Goal: Task Accomplishment & Management: Complete application form

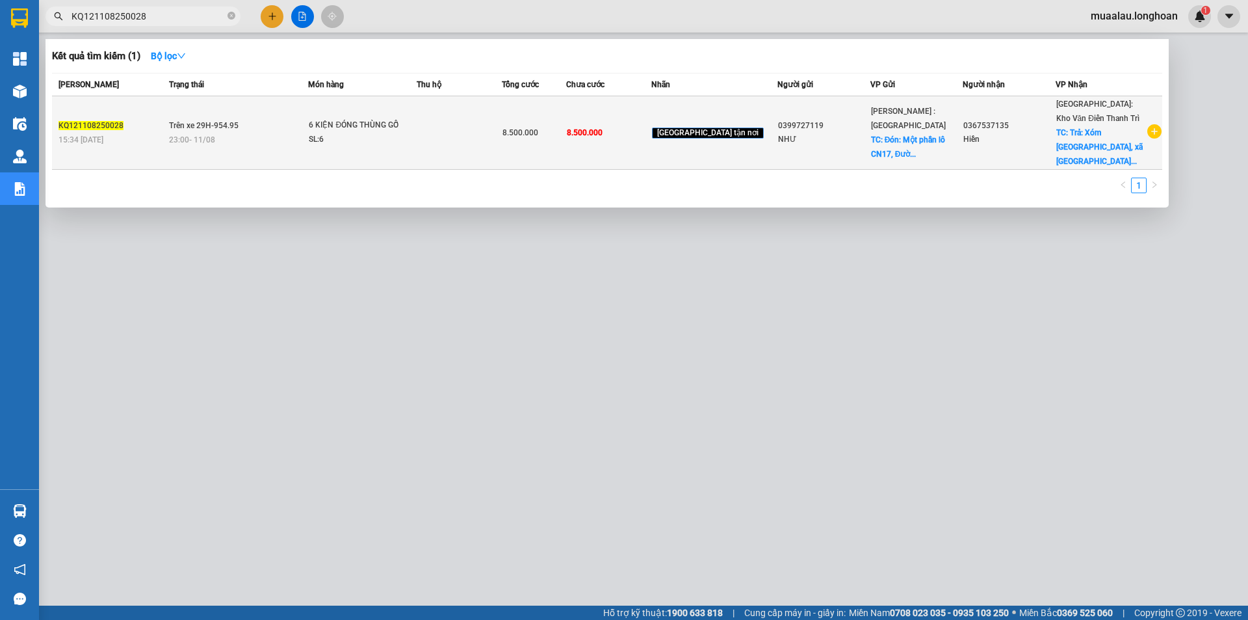
type input "KQ121108250028"
click at [196, 121] on span "Trên xe 29H-954.95" at bounding box center [204, 125] width 70 height 9
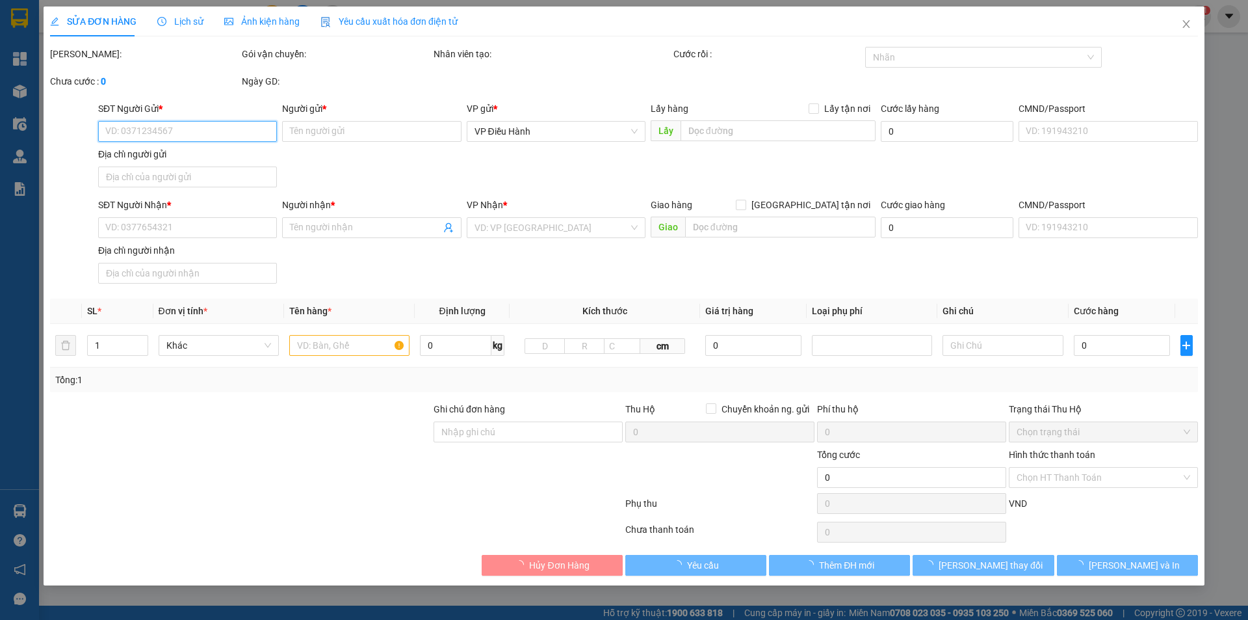
type input "0399727119"
type input "NHƯ"
checkbox input "true"
type input "Đón: Một phần lô CN17, Đường N2 và Đường số 4, KCN Sóng Thần 3, [GEOGRAPHIC_DAT…"
type input "0367537135"
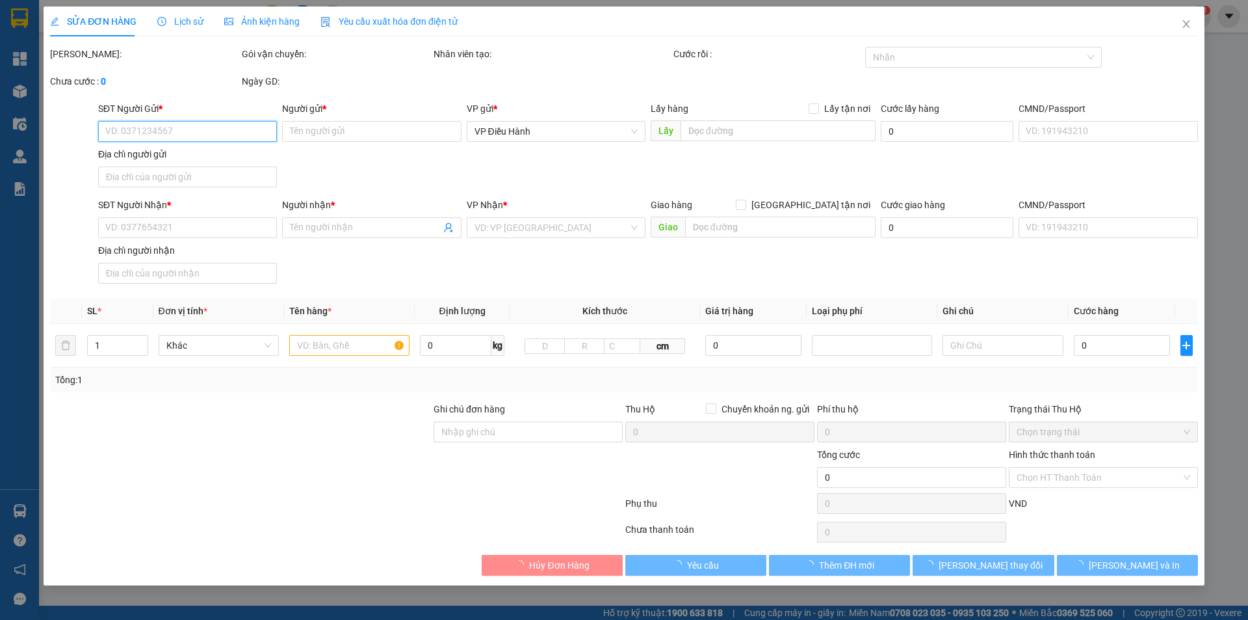
type input "Hiền"
checkbox input "true"
type input "Trả: Xóm [GEOGRAPHIC_DATA], xã [GEOGRAPHIC_DATA], Huyện [GEOGRAPHIC_DATA], [GEO…"
type input "8.500.000"
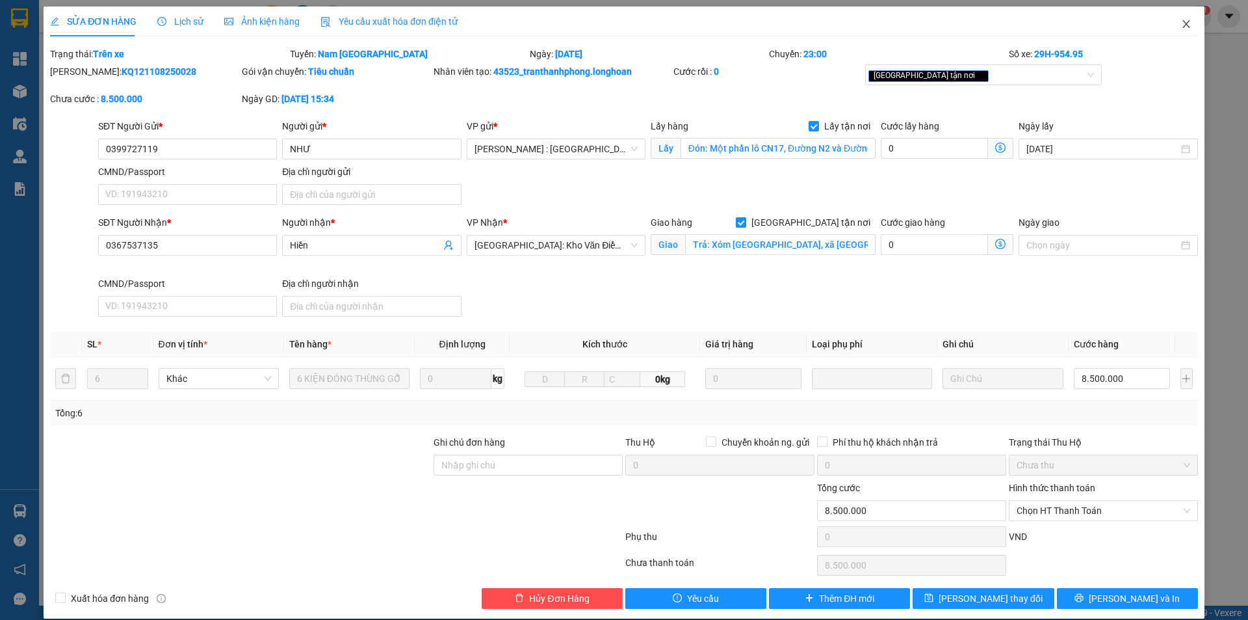
click at [1182, 28] on icon "close" at bounding box center [1187, 24] width 10 height 10
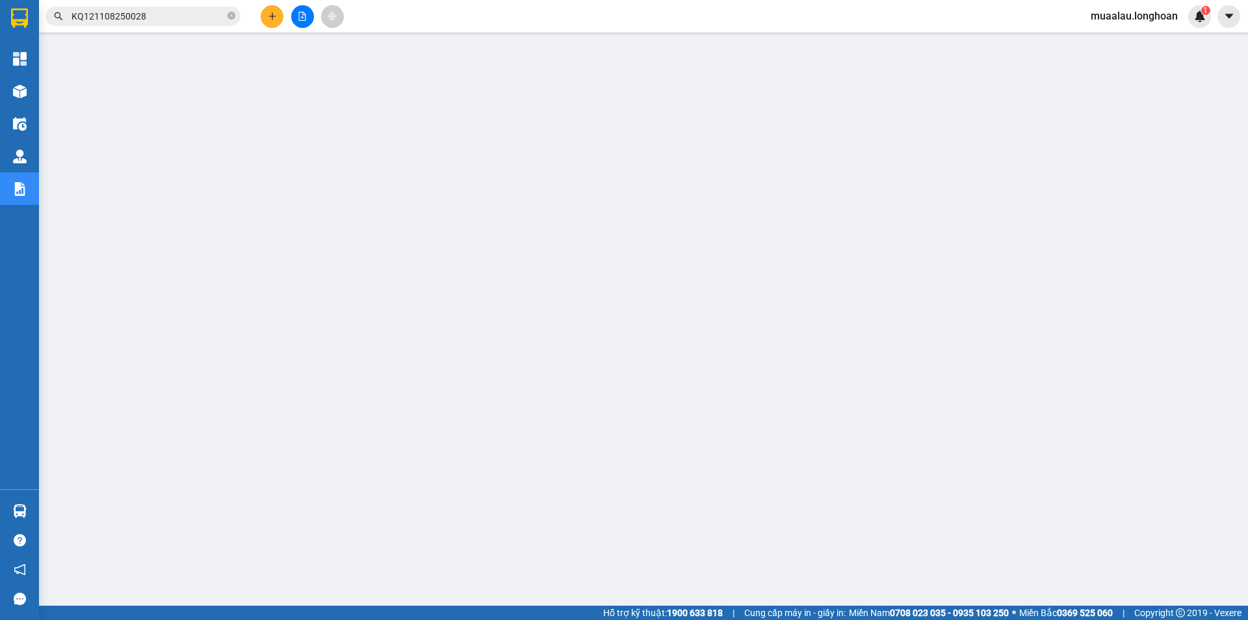
click at [148, 16] on input "KQ121108250028" at bounding box center [148, 16] width 153 height 14
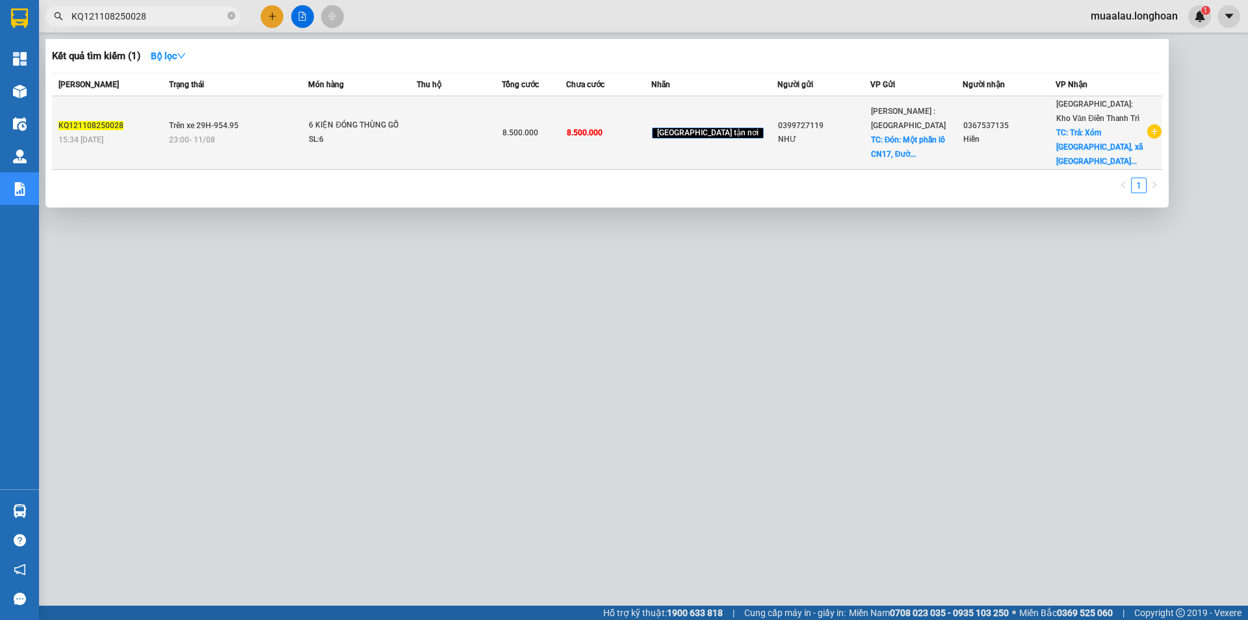
click at [200, 123] on span "Trên xe 29H-954.95" at bounding box center [204, 125] width 70 height 9
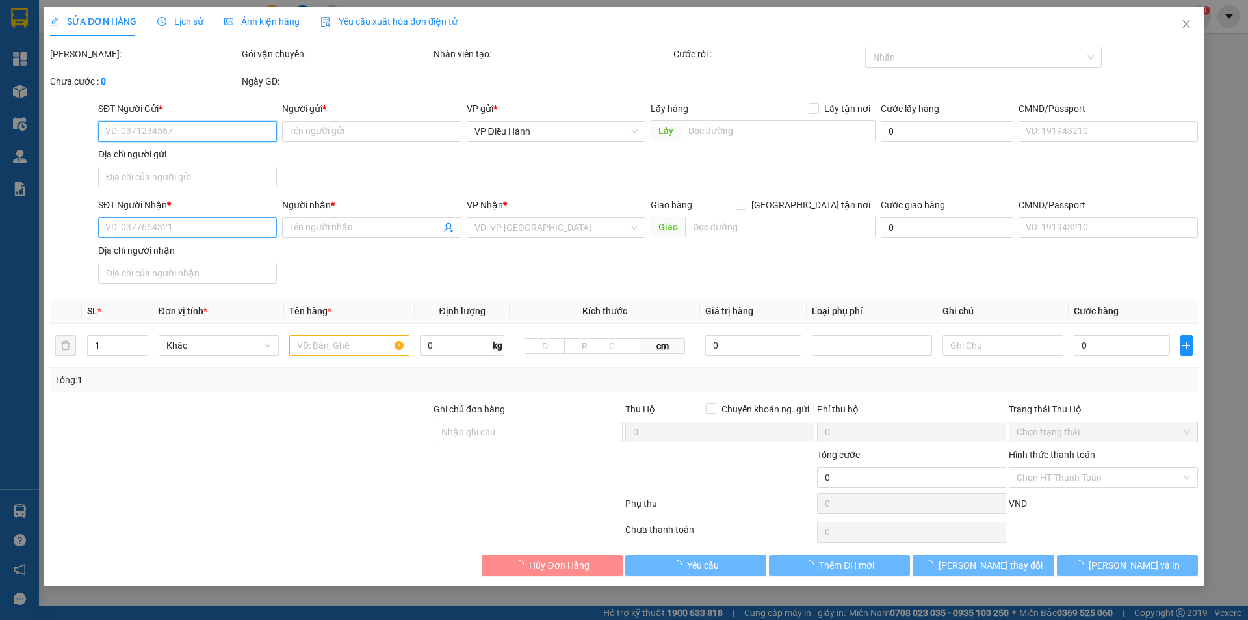
type input "0399727119"
type input "NHƯ"
checkbox input "true"
type input "Đón: Một phần lô CN17, Đường N2 và Đường số 4, KCN Sóng Thần 3, [GEOGRAPHIC_DAT…"
type input "0367537135"
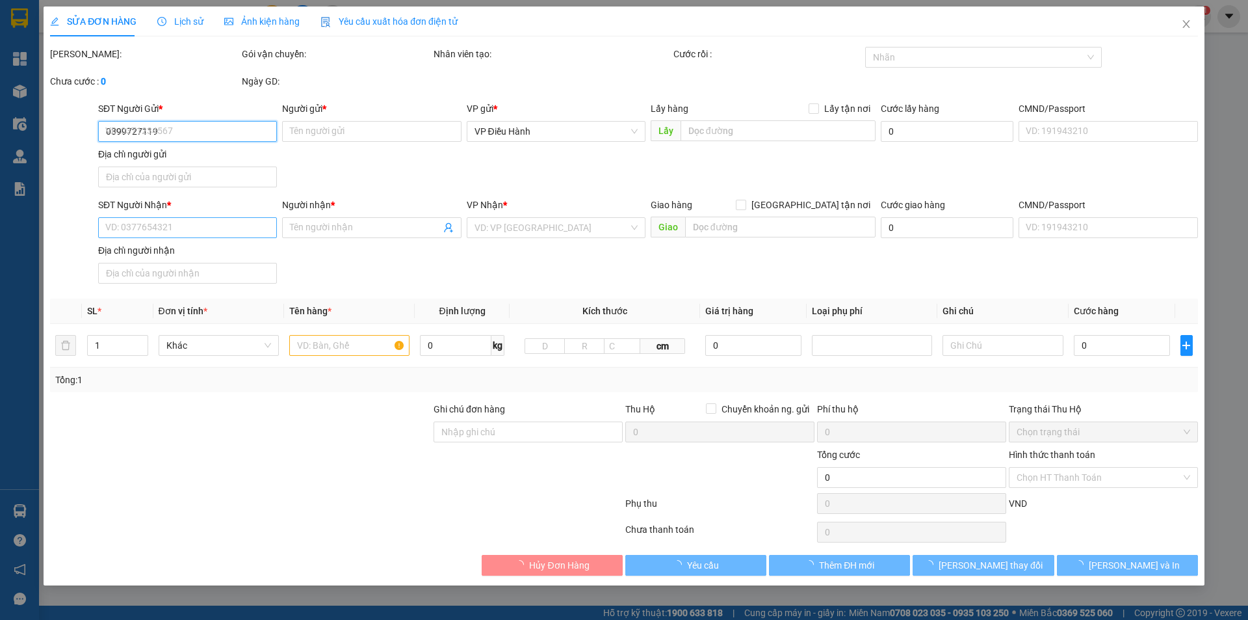
type input "Hiền"
checkbox input "true"
type input "Trả: Xóm [GEOGRAPHIC_DATA], xã [GEOGRAPHIC_DATA], Huyện [GEOGRAPHIC_DATA], [GEO…"
type input "8.500.000"
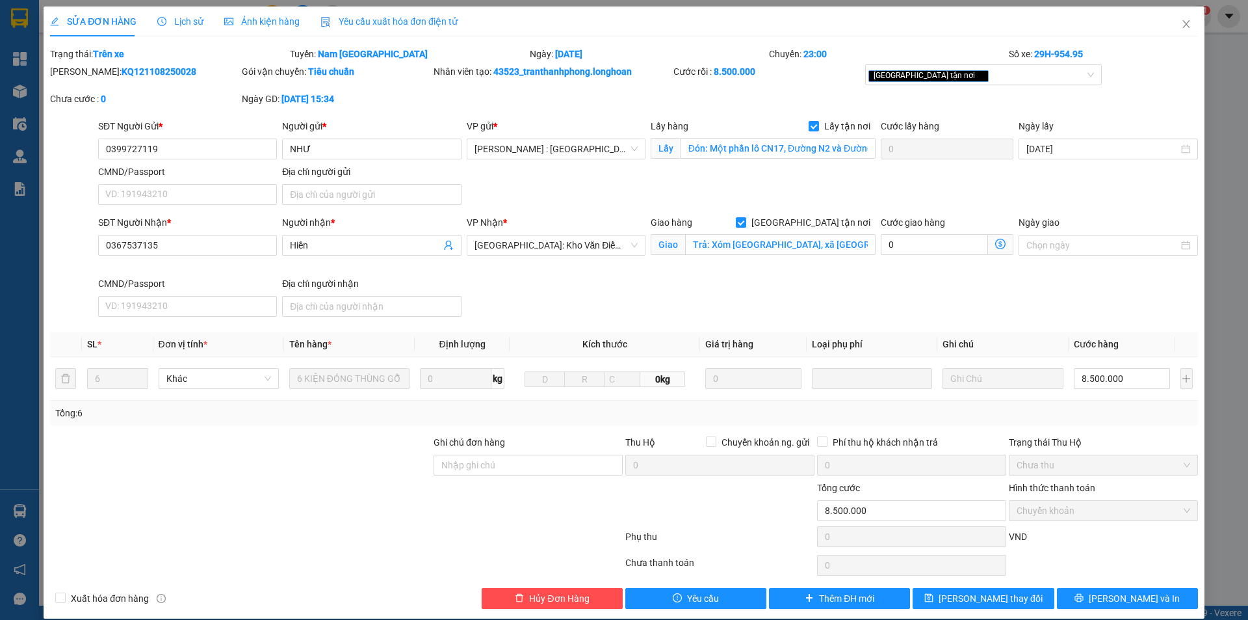
click at [184, 21] on span "Lịch sử" at bounding box center [180, 21] width 46 height 10
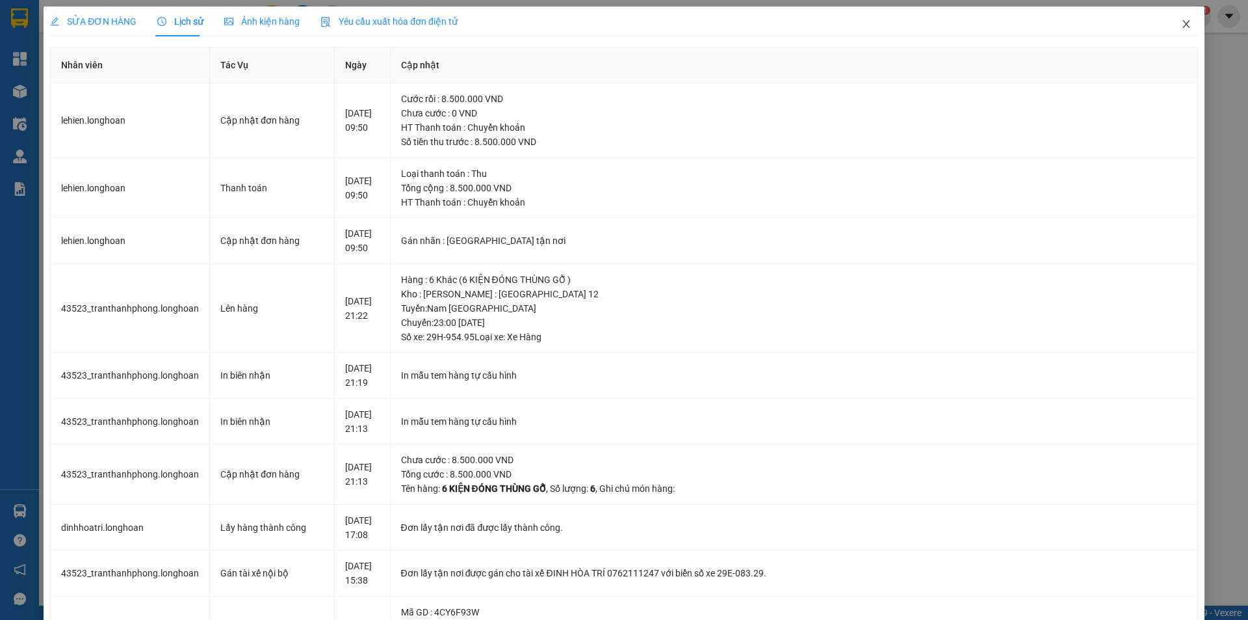
click at [1182, 26] on icon "close" at bounding box center [1187, 24] width 10 height 10
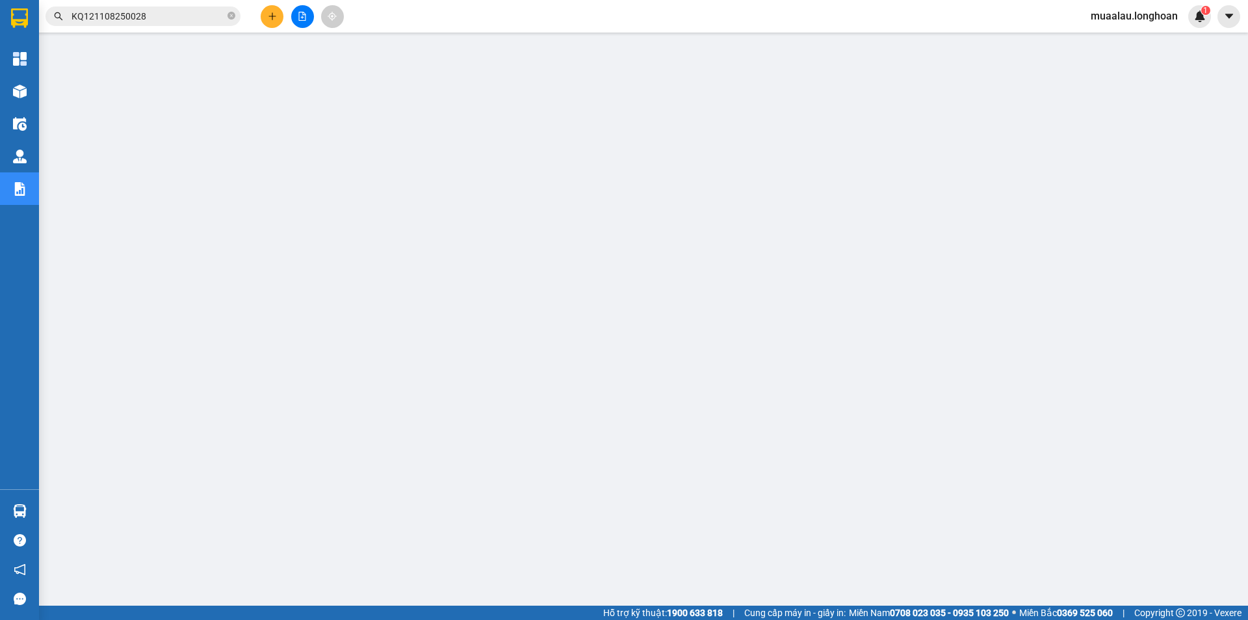
click at [189, 23] on span "KQ121108250028" at bounding box center [143, 17] width 195 height 20
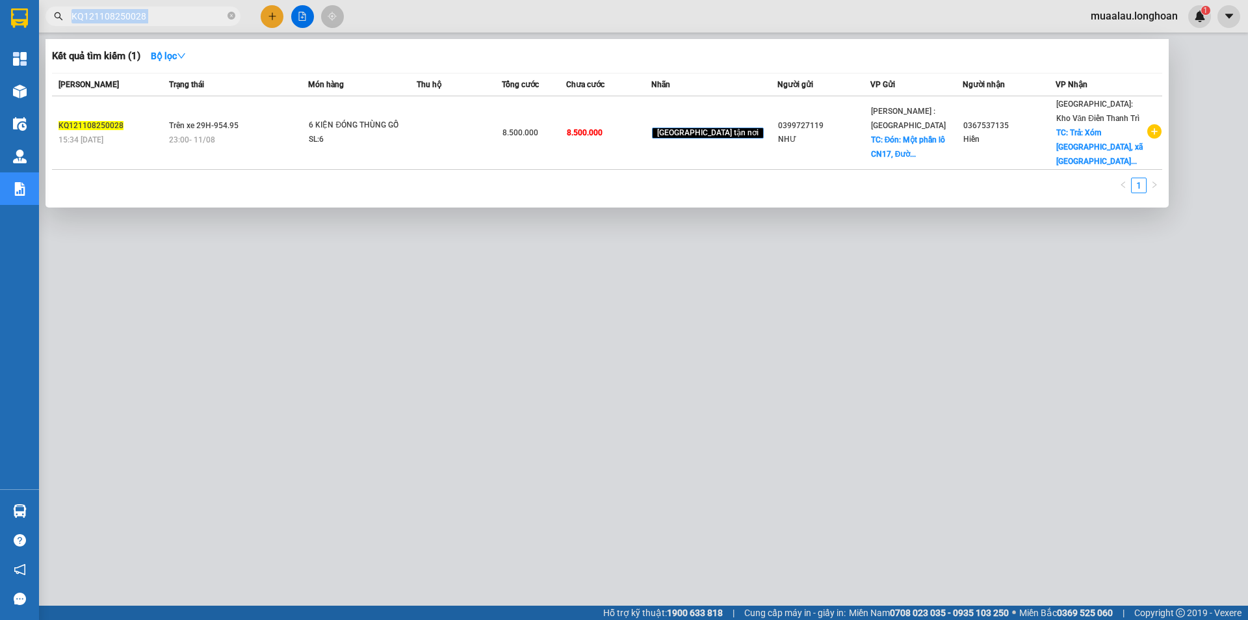
click at [189, 23] on span "KQ121108250028" at bounding box center [143, 17] width 195 height 20
click at [171, 18] on input "KQ121108250028" at bounding box center [148, 16] width 153 height 14
paste input "310725002"
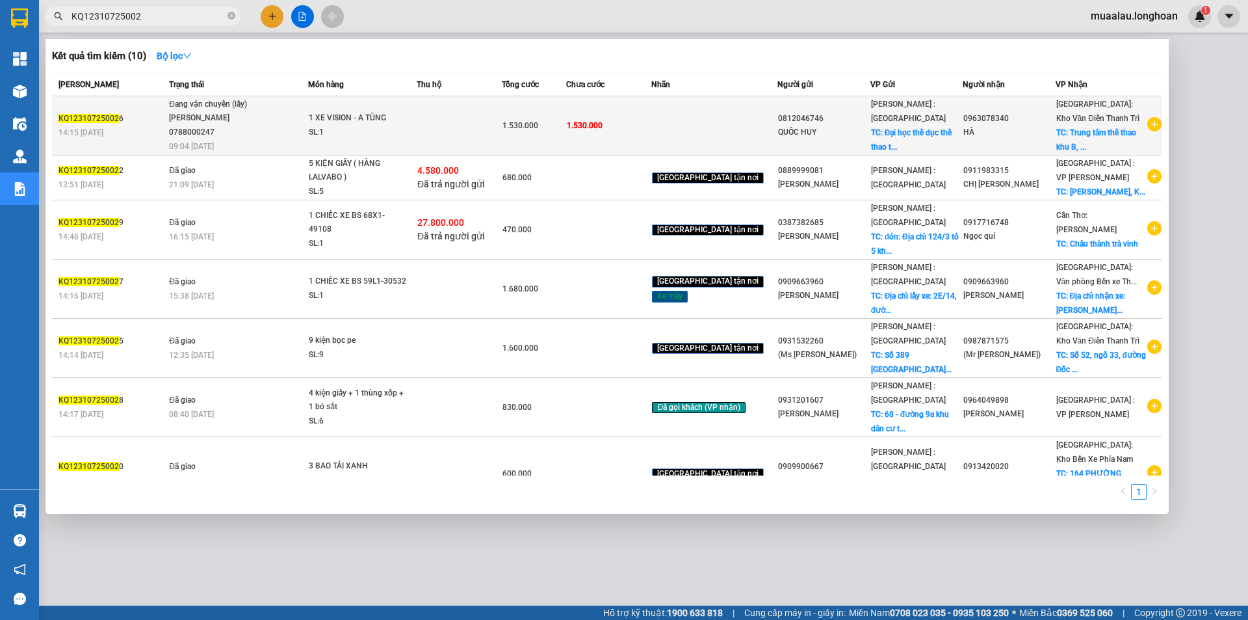
type input "KQ12310725002"
click at [148, 124] on div "KQ12310725002 6" at bounding box center [112, 119] width 107 height 14
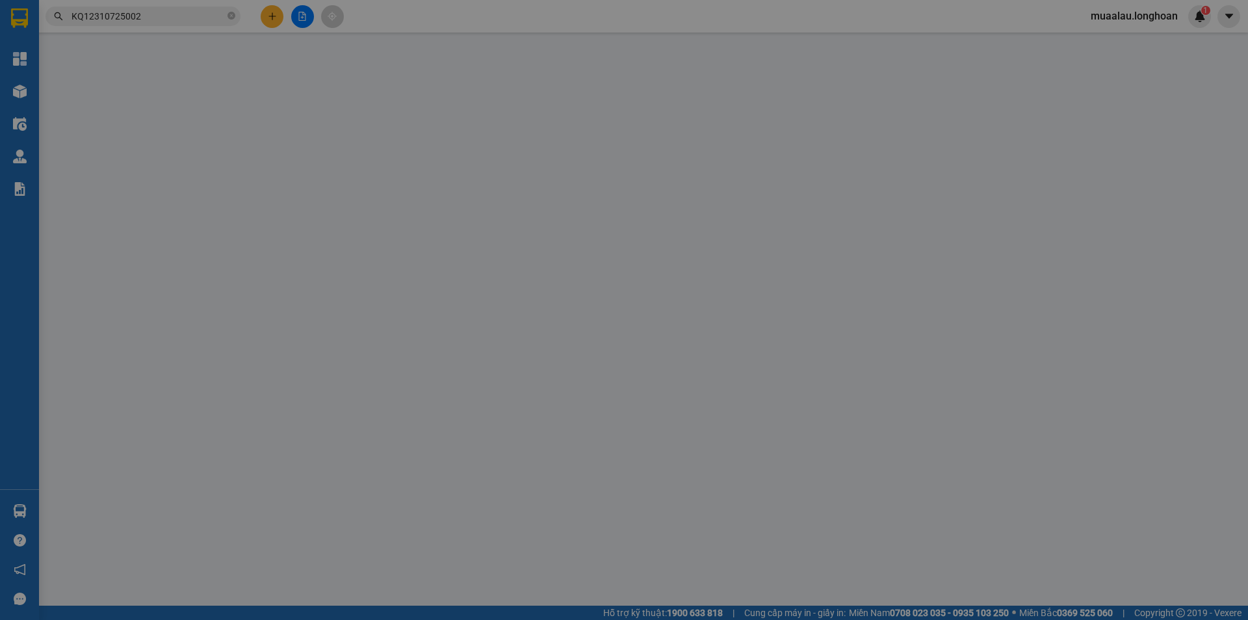
type input "0812046746"
type input "QUỐC HUY"
checkbox input "true"
type input "Đại học thể dục thể thao tp hcm, [GEOGRAPHIC_DATA], [GEOGRAPHIC_DATA], [GEOGRAP…"
type input "0963078340"
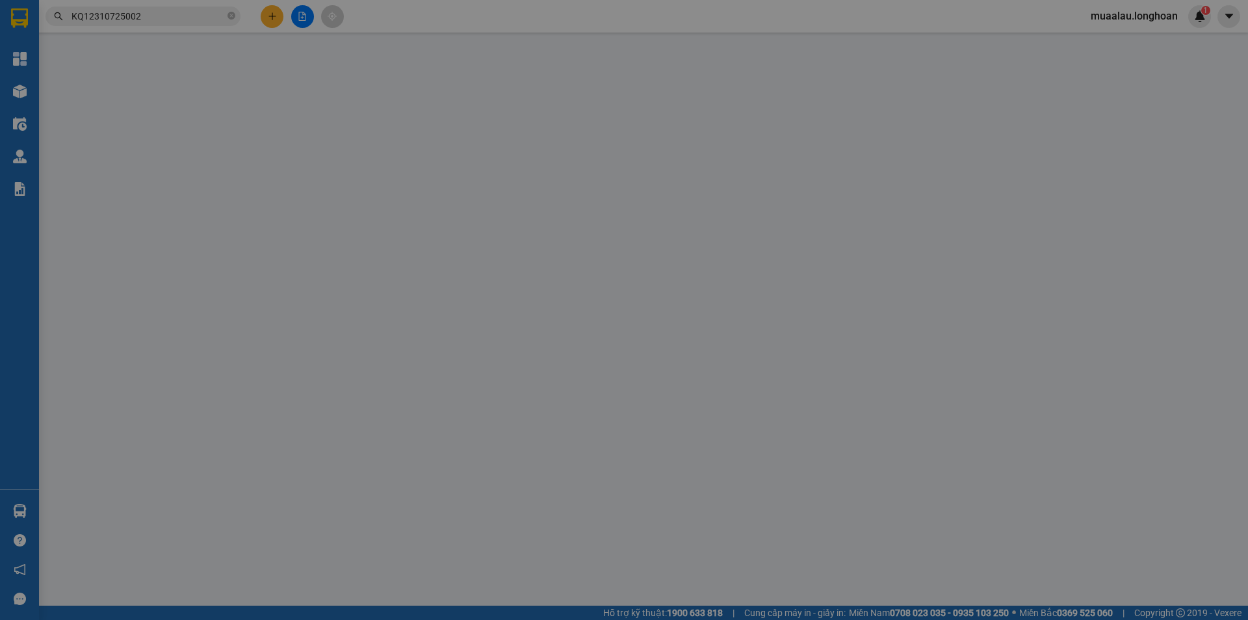
type input "HÀ"
checkbox input "true"
type input "Trung tâm thể thao khu B, [PERSON_NAME], P.Phương Canh, Q.[GEOGRAPHIC_DATA], [G…"
type input "1.530.000"
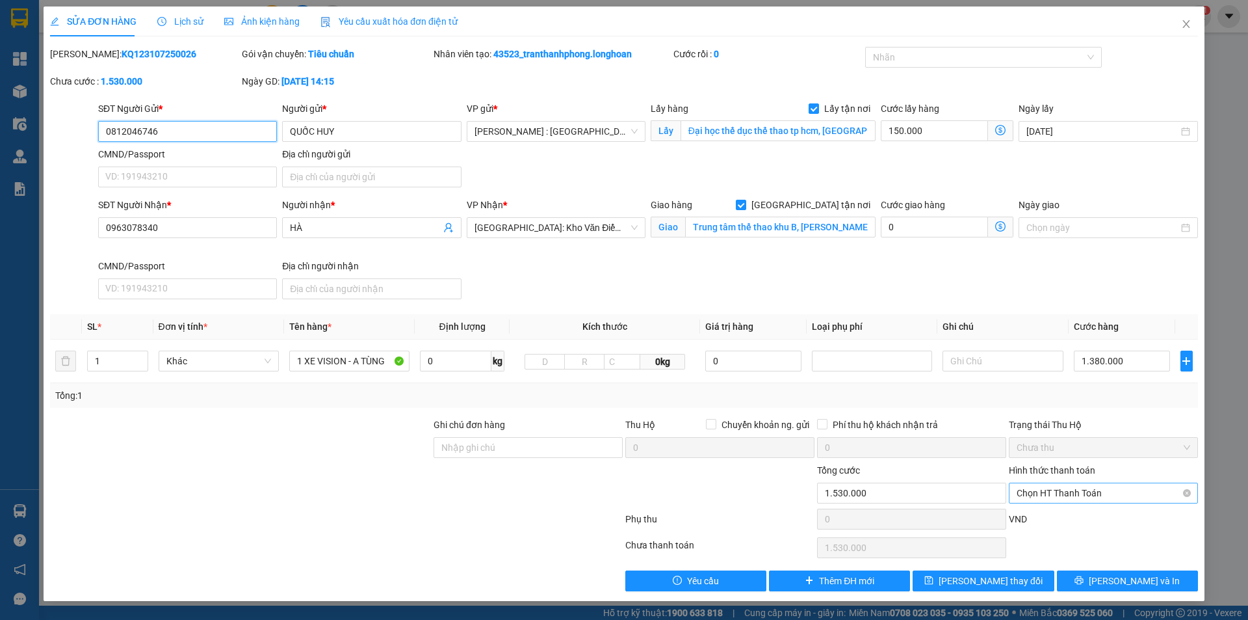
click at [1133, 495] on span "Chọn HT Thanh Toán" at bounding box center [1104, 493] width 174 height 20
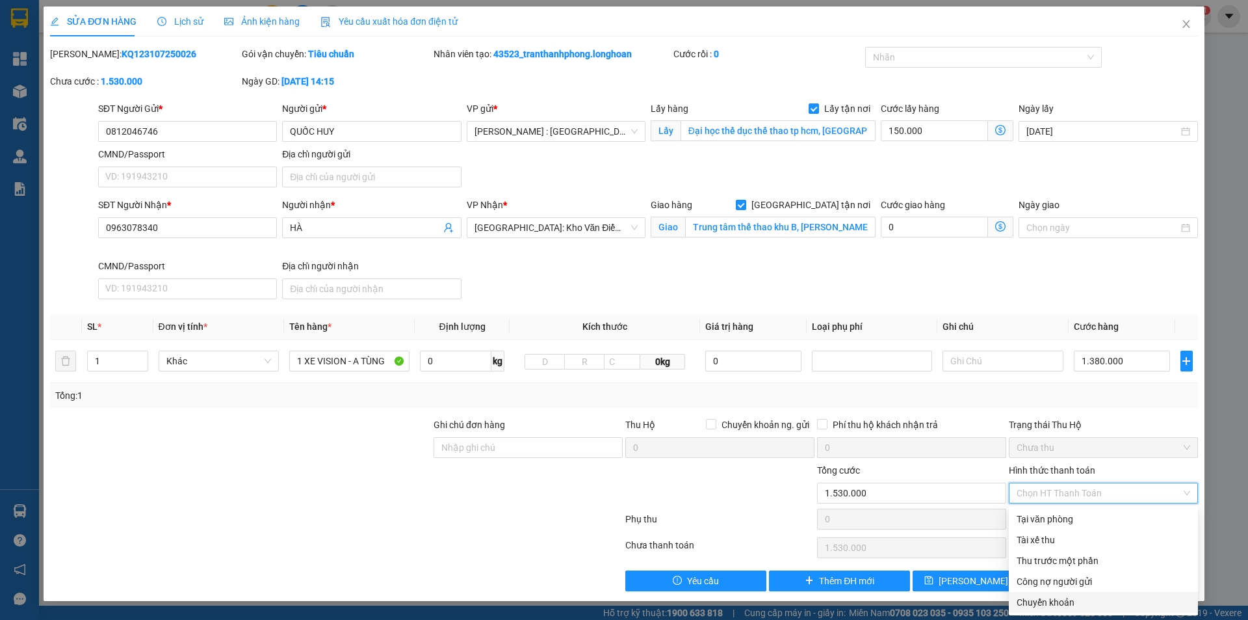
click at [476, 513] on div at bounding box center [336, 521] width 575 height 26
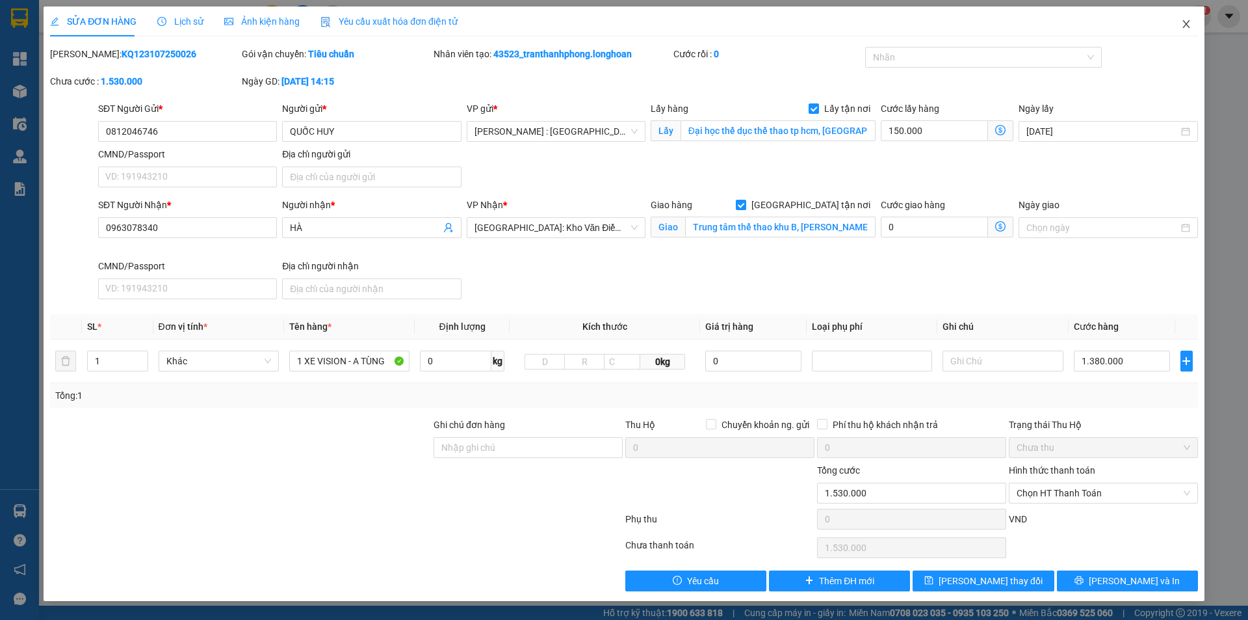
click at [1183, 22] on icon "close" at bounding box center [1187, 24] width 10 height 10
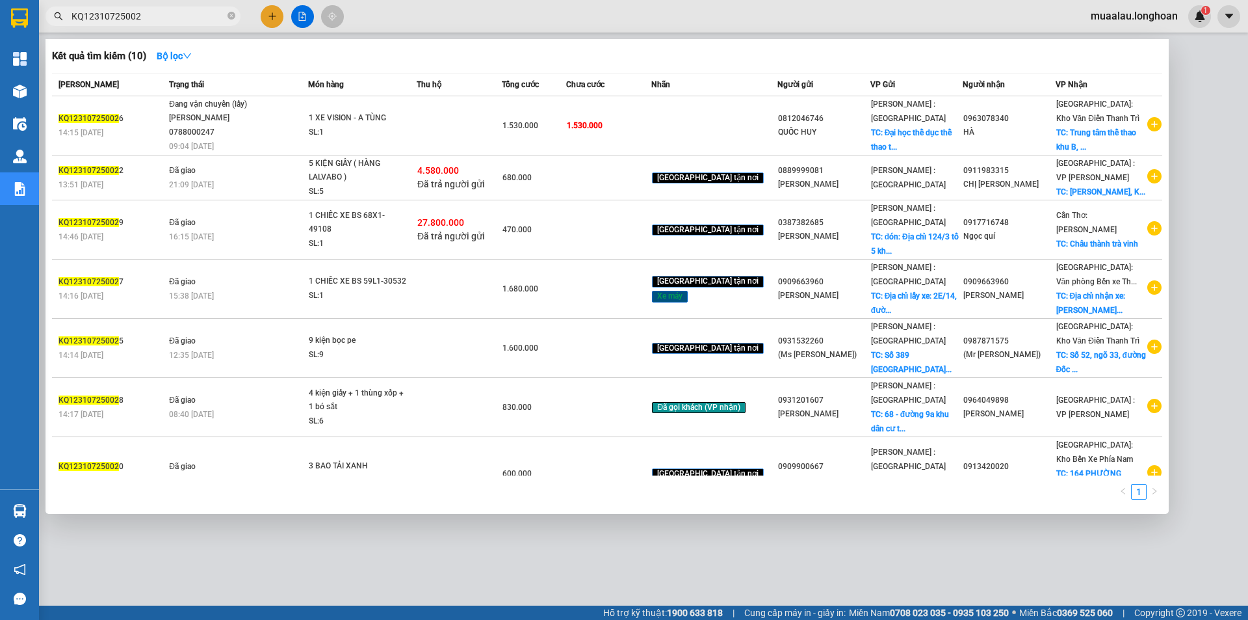
click at [150, 20] on input "KQ12310725002" at bounding box center [148, 16] width 153 height 14
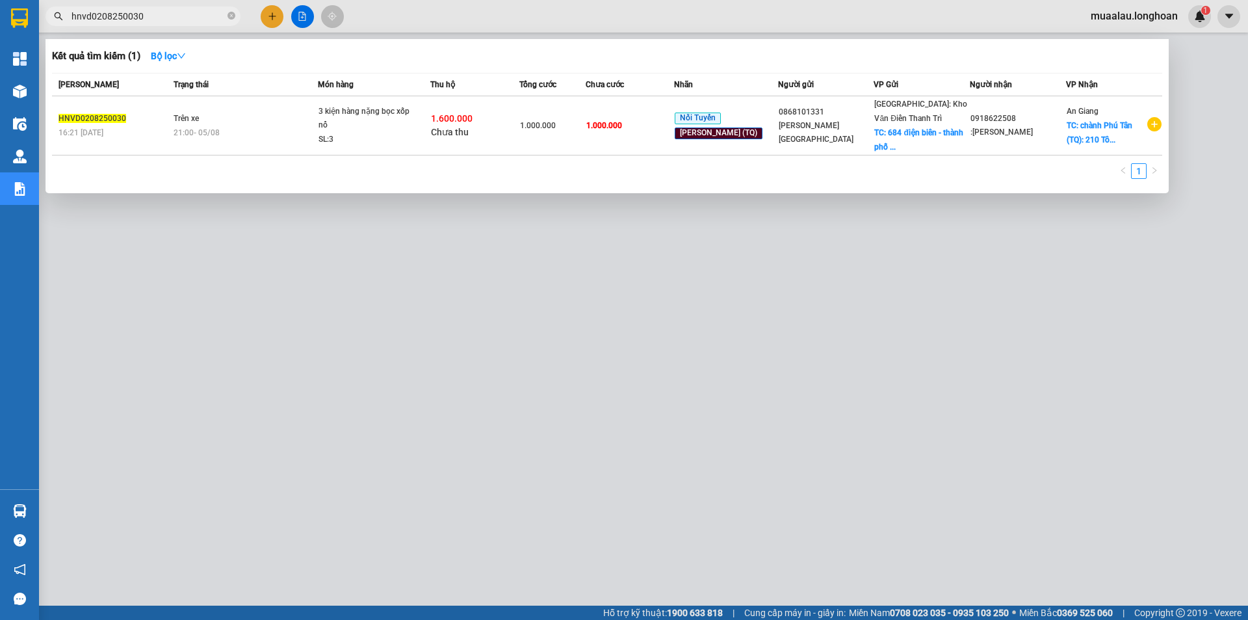
type input "hnvd0208250030"
click at [149, 16] on input "hnvd0208250030" at bounding box center [148, 16] width 153 height 14
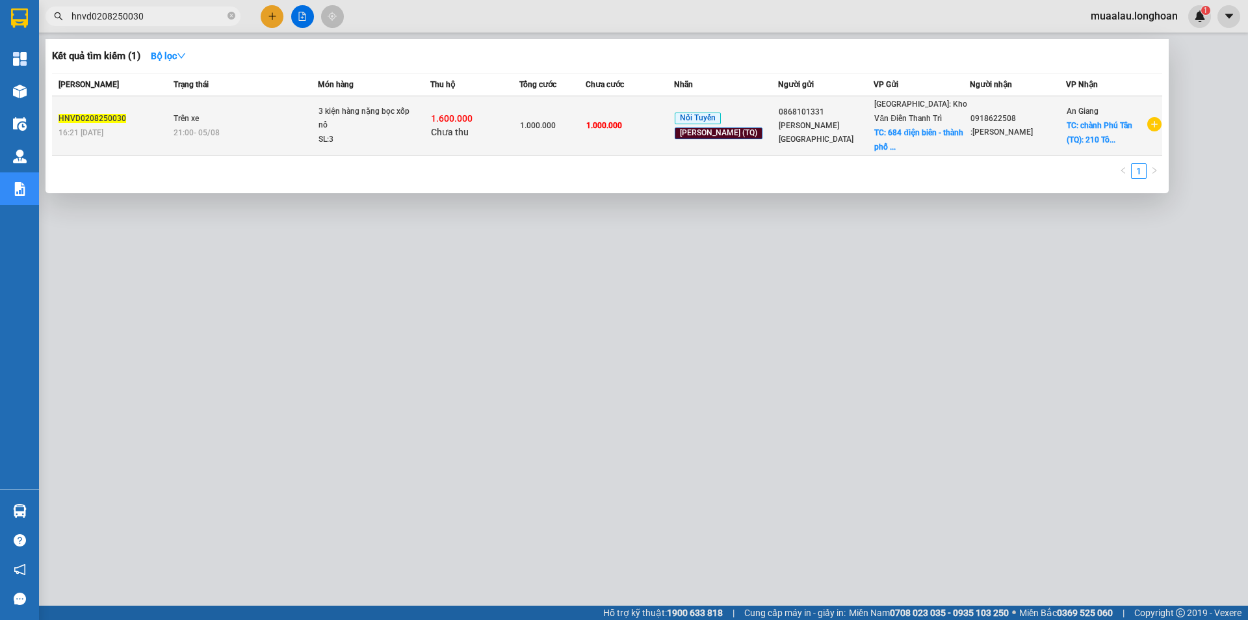
click at [168, 126] on div "16:21 [DATE]" at bounding box center [114, 132] width 111 height 14
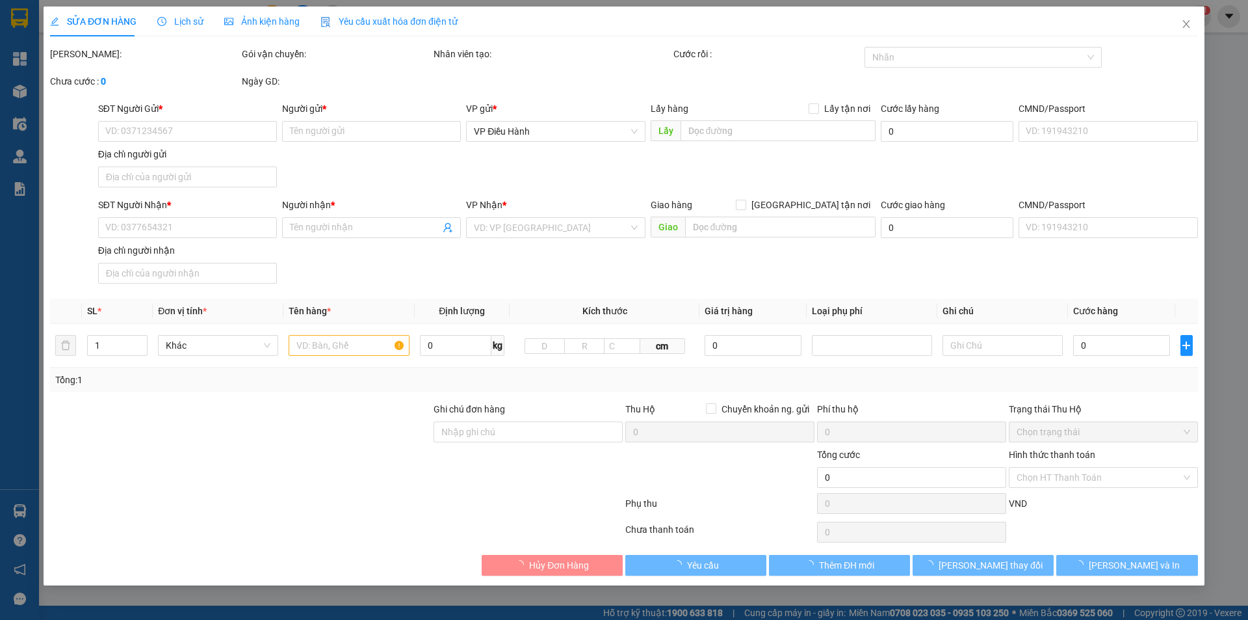
type input "0868101331"
type input "[PERSON_NAME][GEOGRAPHIC_DATA]"
checkbox input "true"
type input "684 điện biên - thành phố [GEOGRAPHIC_DATA]"
type input "0918622508"
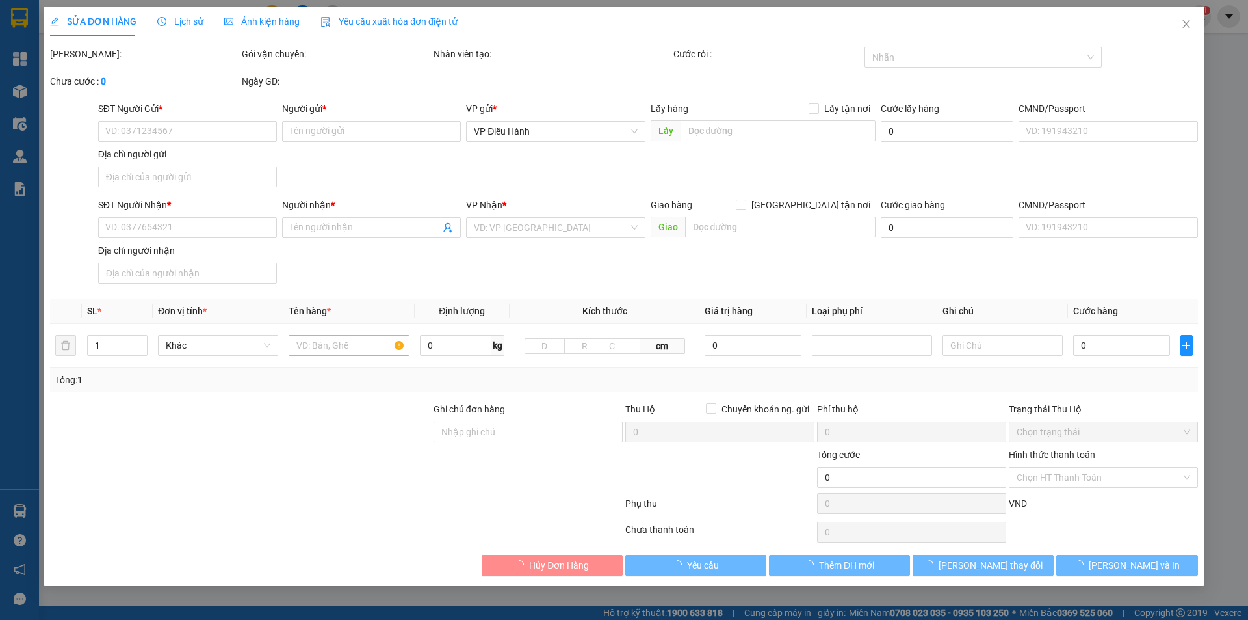
type input ":[PERSON_NAME]"
checkbox input "true"
type input "chành Phú Tân (TQ): 210 [PERSON_NAME] ( TTTM - H. [GEOGRAPHIC_DATA]) [GEOGRAPHI…"
type input "hàng giao nguyên kiện, hư vỡ ko đền"
type input "1.000.000"
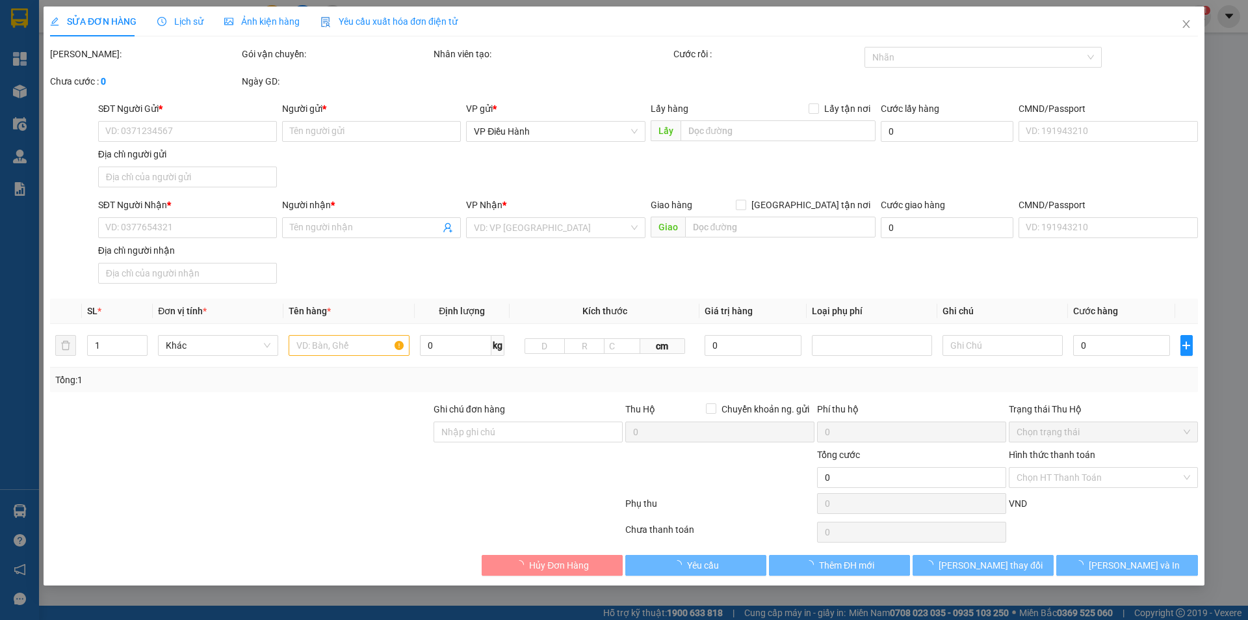
type input "1.000.000"
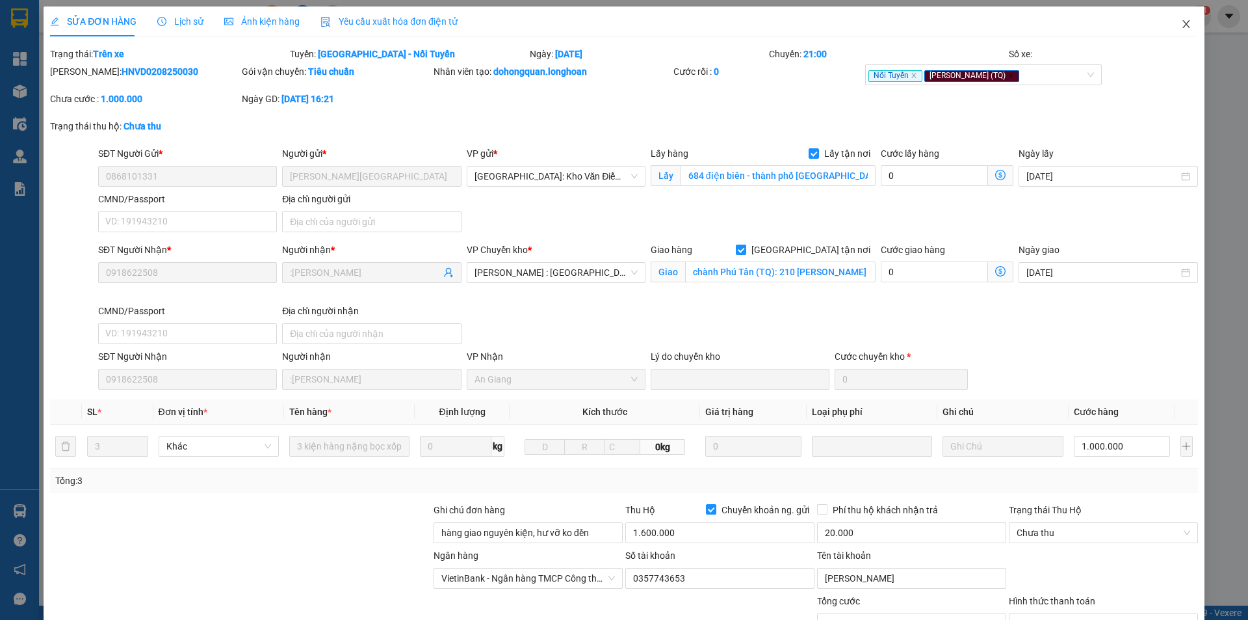
click at [1183, 25] on icon "close" at bounding box center [1186, 24] width 7 height 8
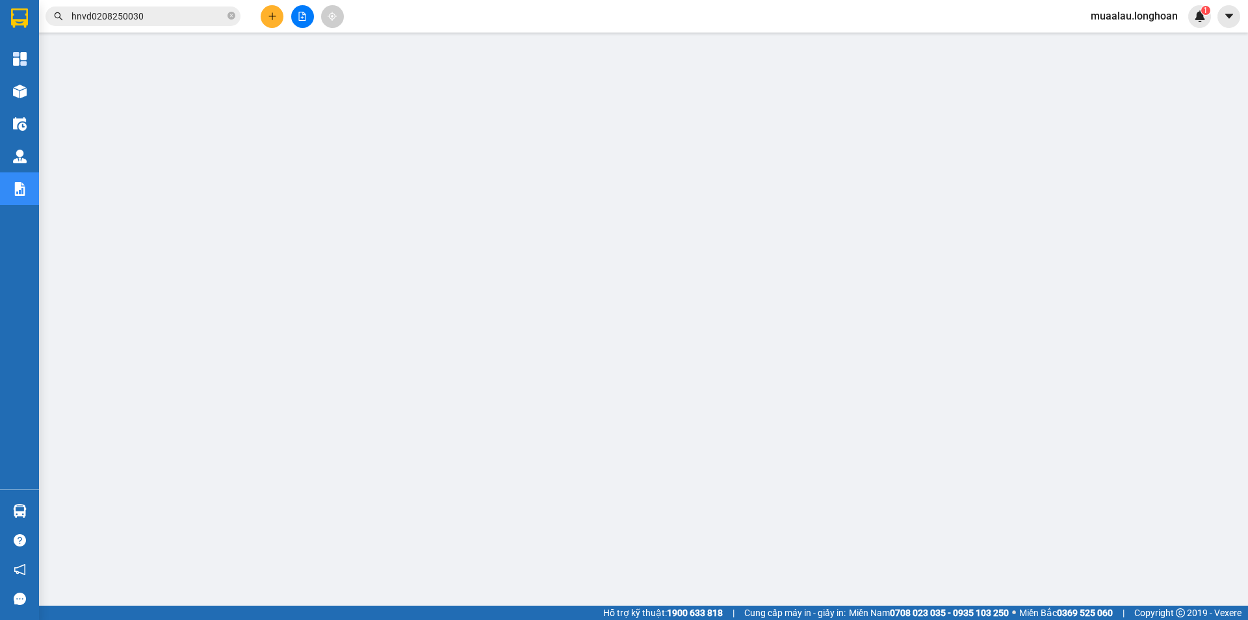
click at [153, 16] on input "hnvd0208250030" at bounding box center [148, 16] width 153 height 14
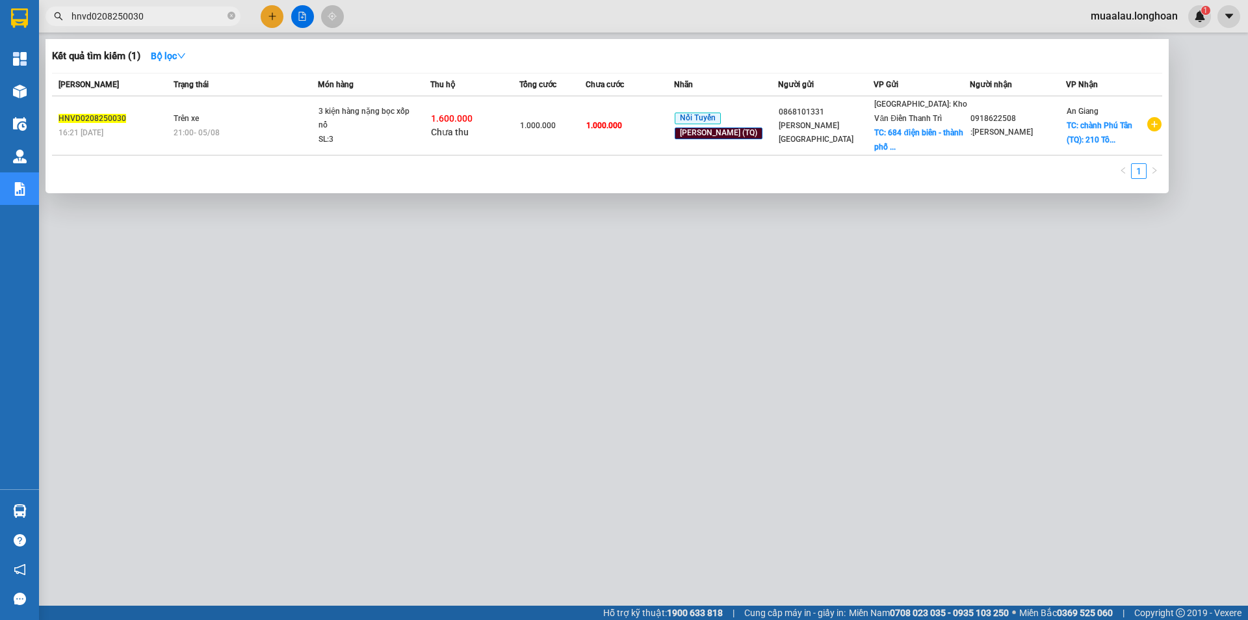
click at [153, 16] on input "hnvd0208250030" at bounding box center [148, 16] width 153 height 14
click at [635, 328] on div at bounding box center [624, 310] width 1248 height 620
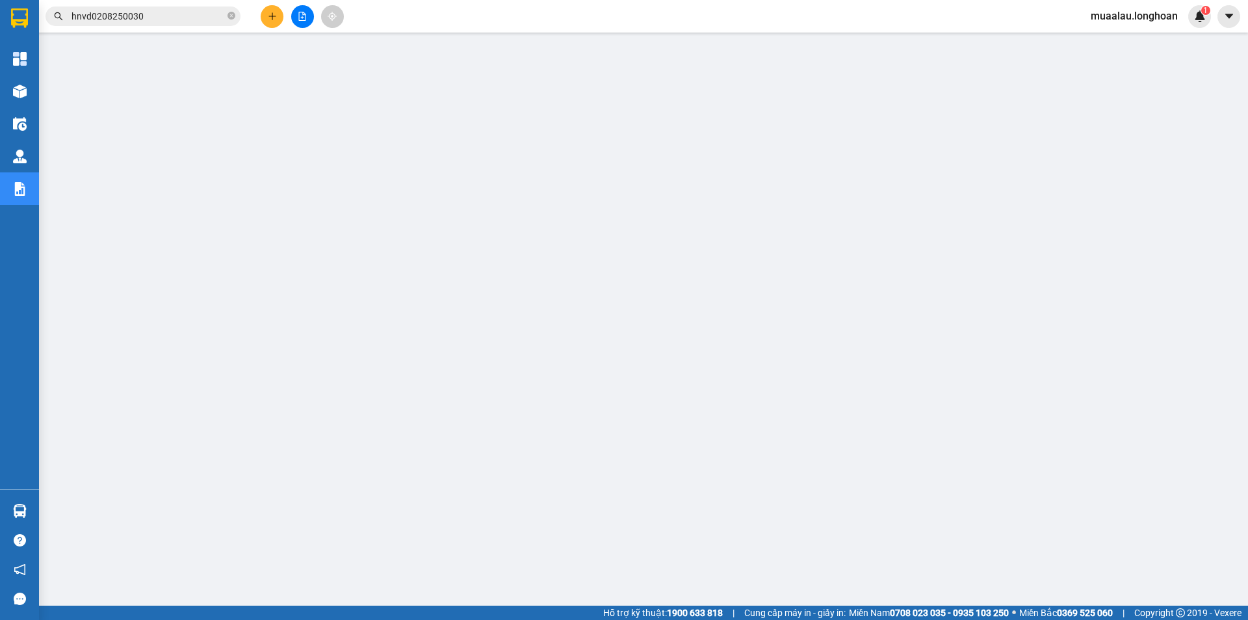
click at [172, 18] on input "hnvd0208250030" at bounding box center [148, 16] width 153 height 14
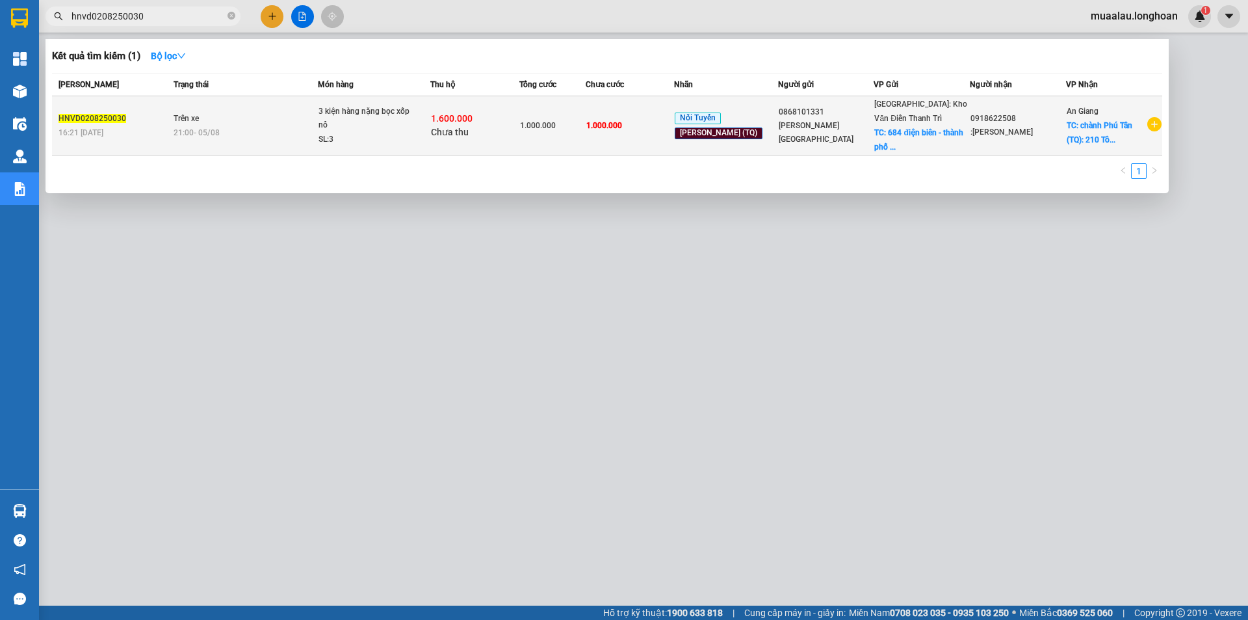
click at [234, 113] on td "Trên xe 21:00 [DATE]" at bounding box center [244, 125] width 148 height 59
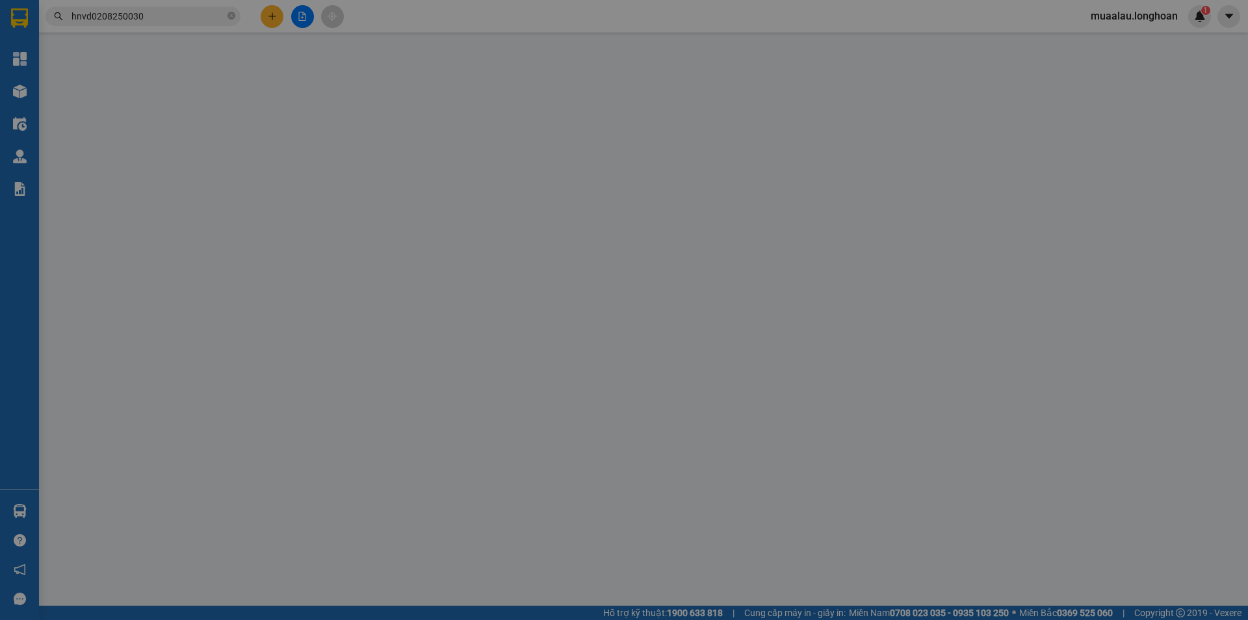
type input "0868101331"
type input "[PERSON_NAME][GEOGRAPHIC_DATA]"
checkbox input "true"
type input "684 điện biên - thành phố [GEOGRAPHIC_DATA]"
type input "0918622508"
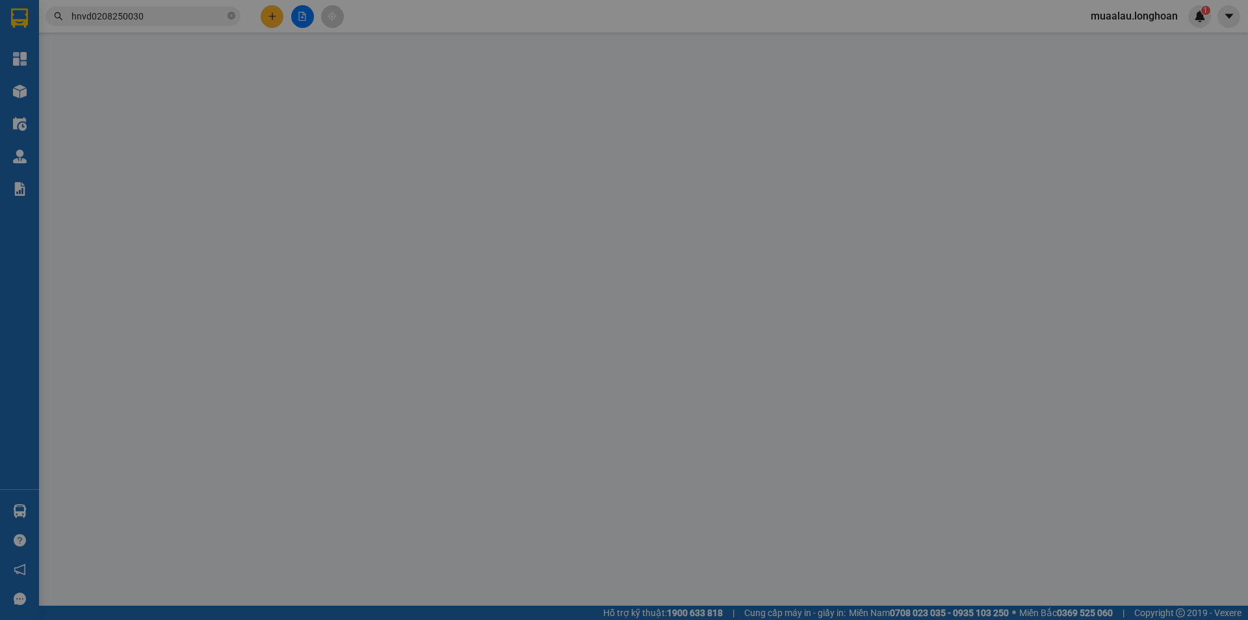
type input ":[PERSON_NAME]"
checkbox input "true"
type input "chành Phú Tân (TQ): 210 [PERSON_NAME] ( TTTM - H. [GEOGRAPHIC_DATA]) [GEOGRAPHI…"
type input "hàng giao nguyên kiện, hư vỡ ko đền"
type input "1.000.000"
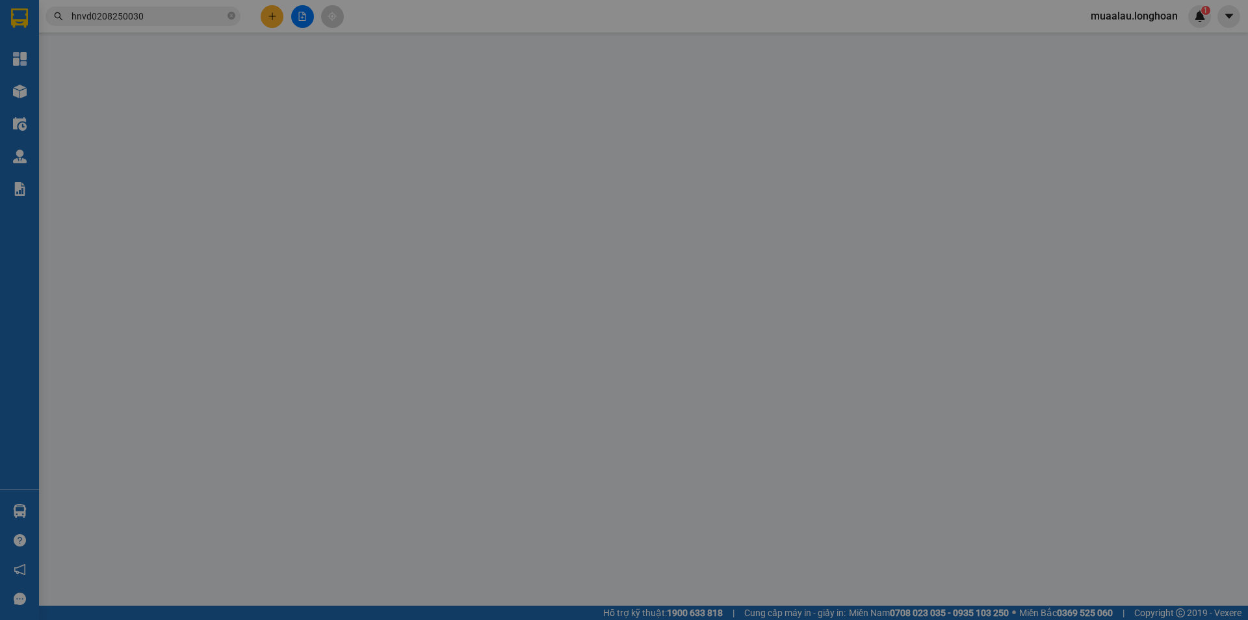
type input "1.000.000"
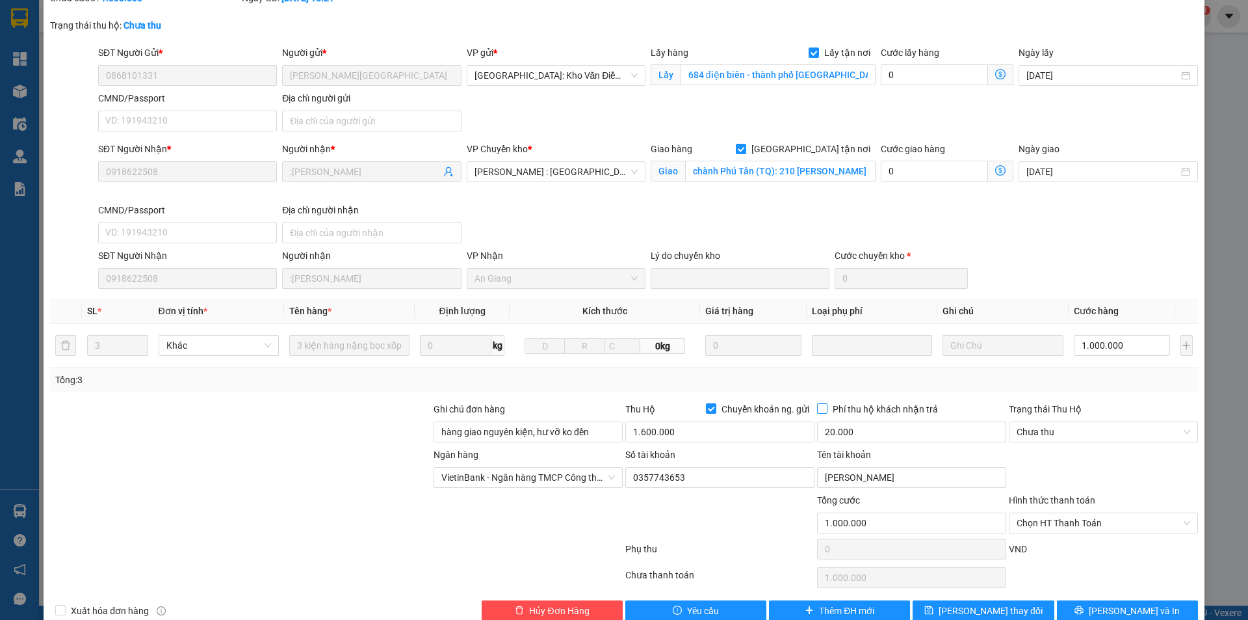
scroll to position [127, 0]
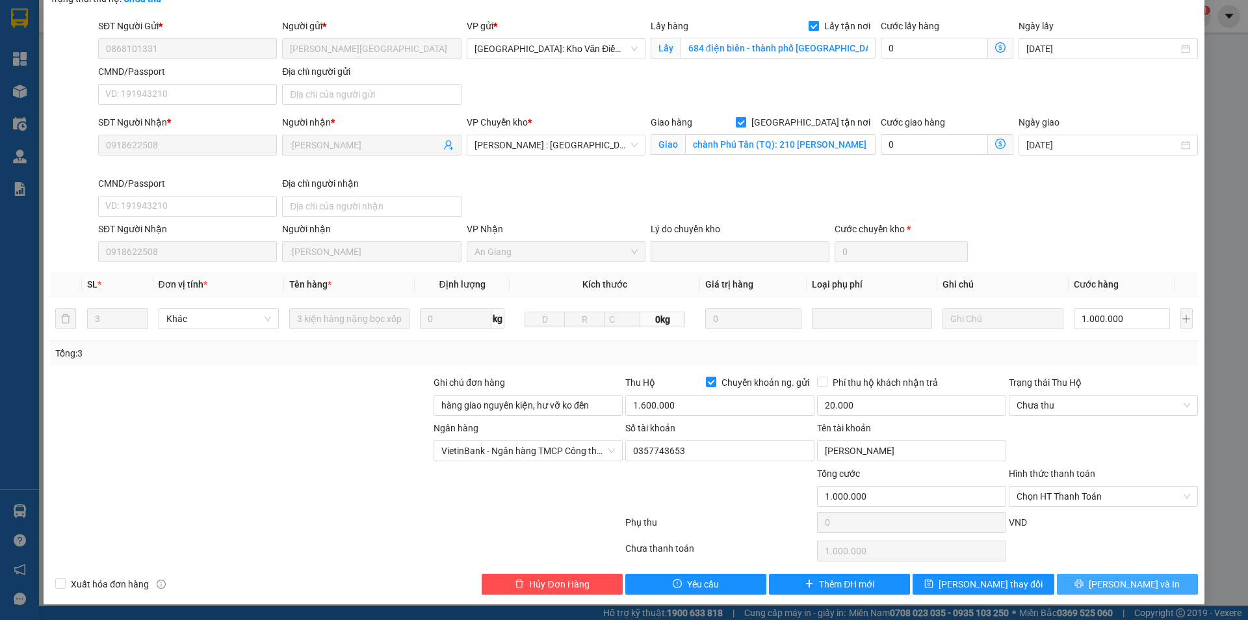
click at [1137, 588] on span "[PERSON_NAME] và In" at bounding box center [1134, 584] width 91 height 14
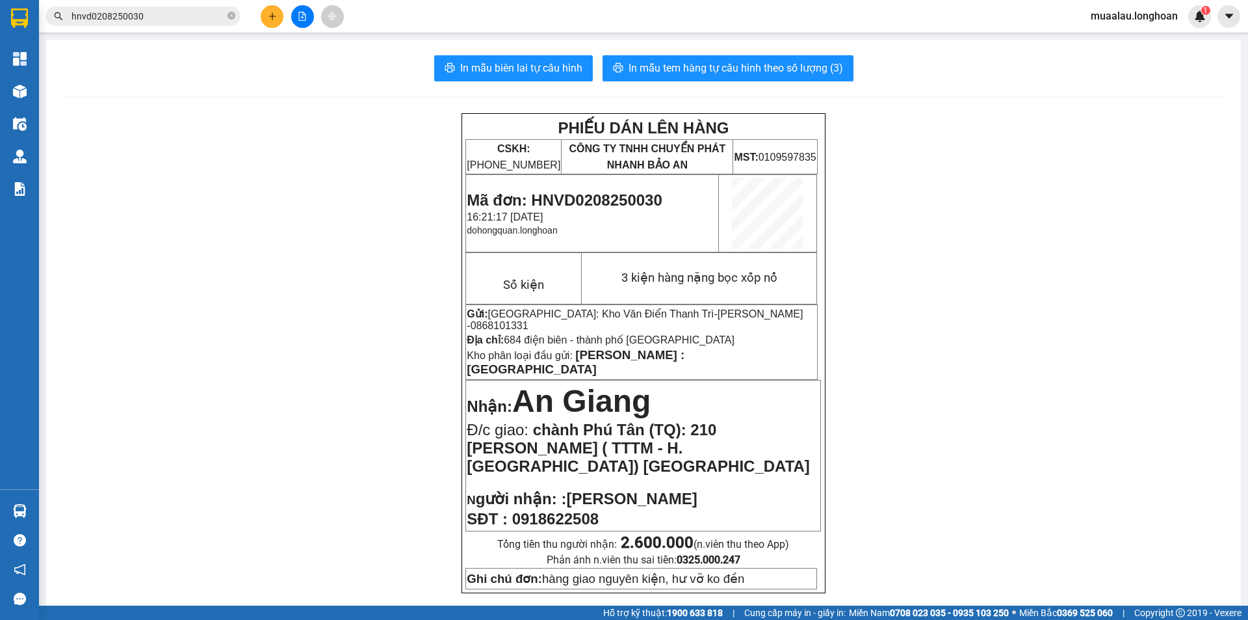
click at [160, 18] on input "hnvd0208250030" at bounding box center [148, 16] width 153 height 14
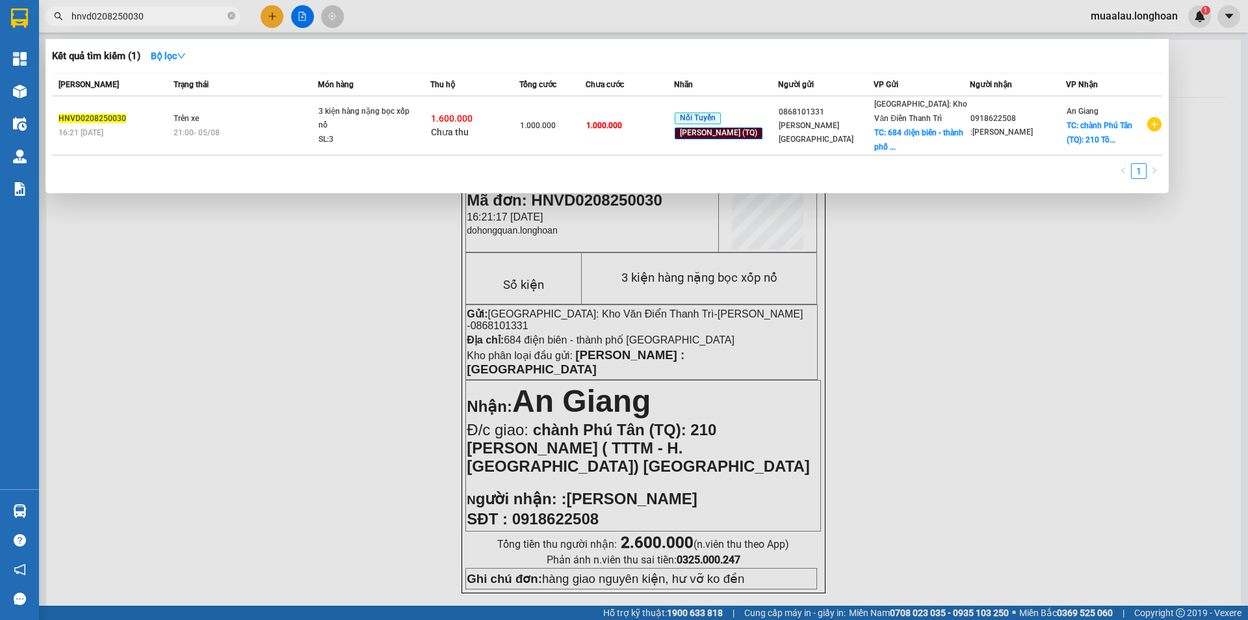
click at [160, 18] on input "hnvd0208250030" at bounding box center [148, 16] width 153 height 14
paste input "031472194"
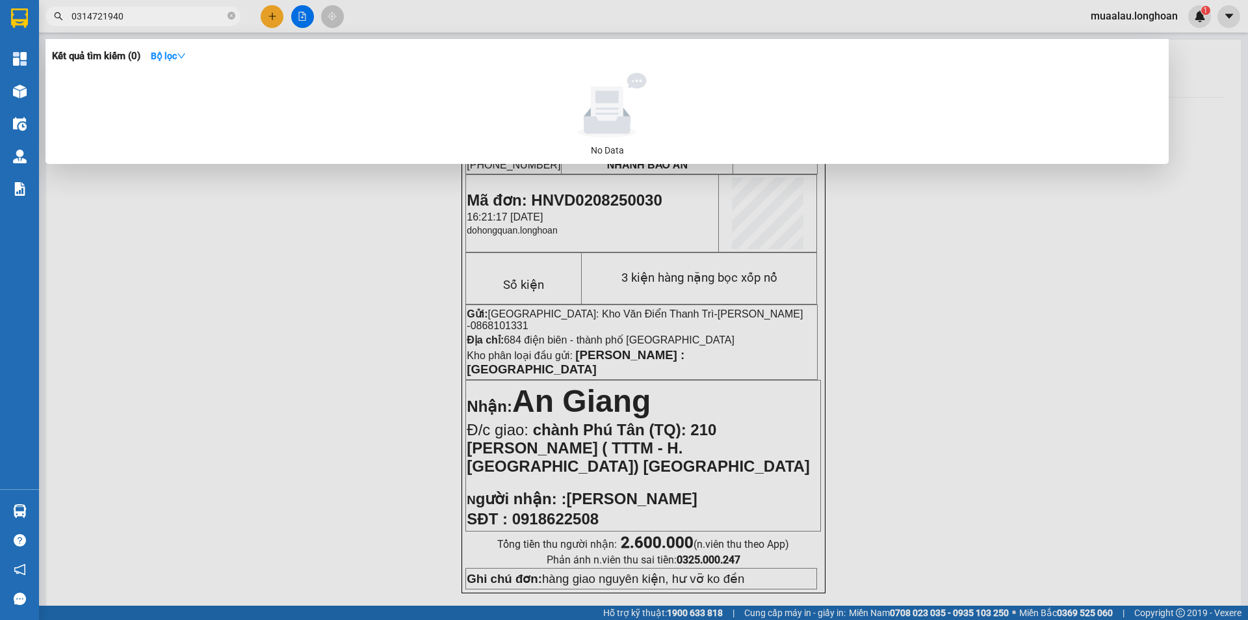
click at [140, 21] on input "0314721940" at bounding box center [148, 16] width 153 height 14
paste input "SGTB0108250012"
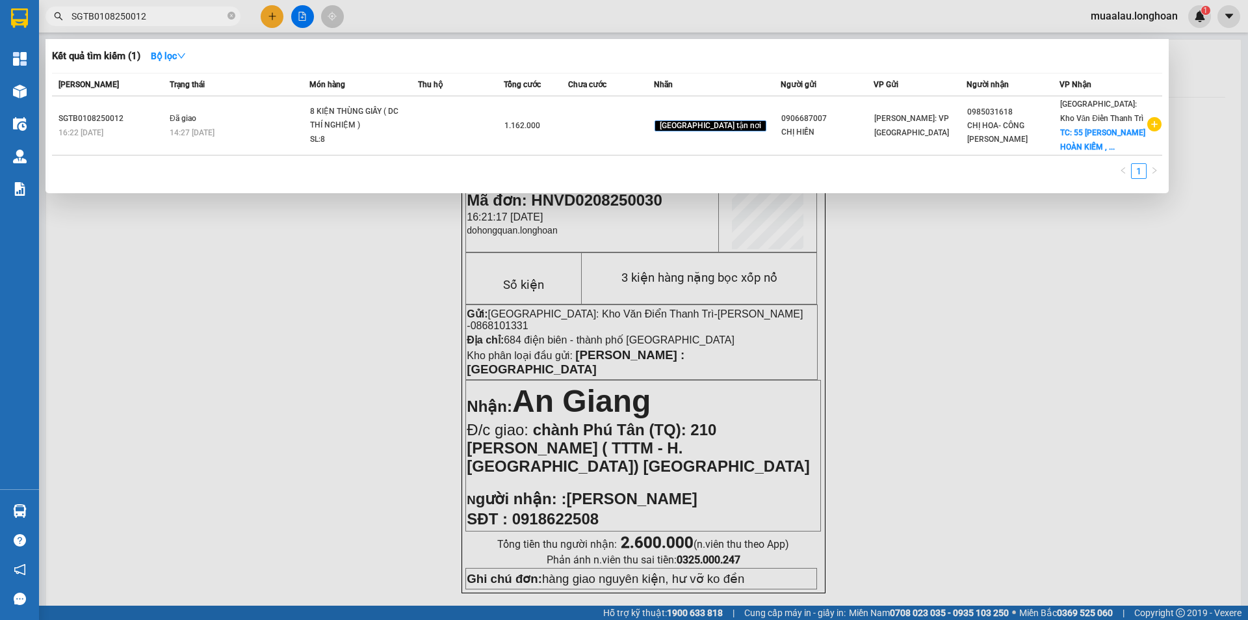
click at [150, 16] on input "SGTB0108250012" at bounding box center [148, 16] width 153 height 14
paste input "BXMT0408250008"
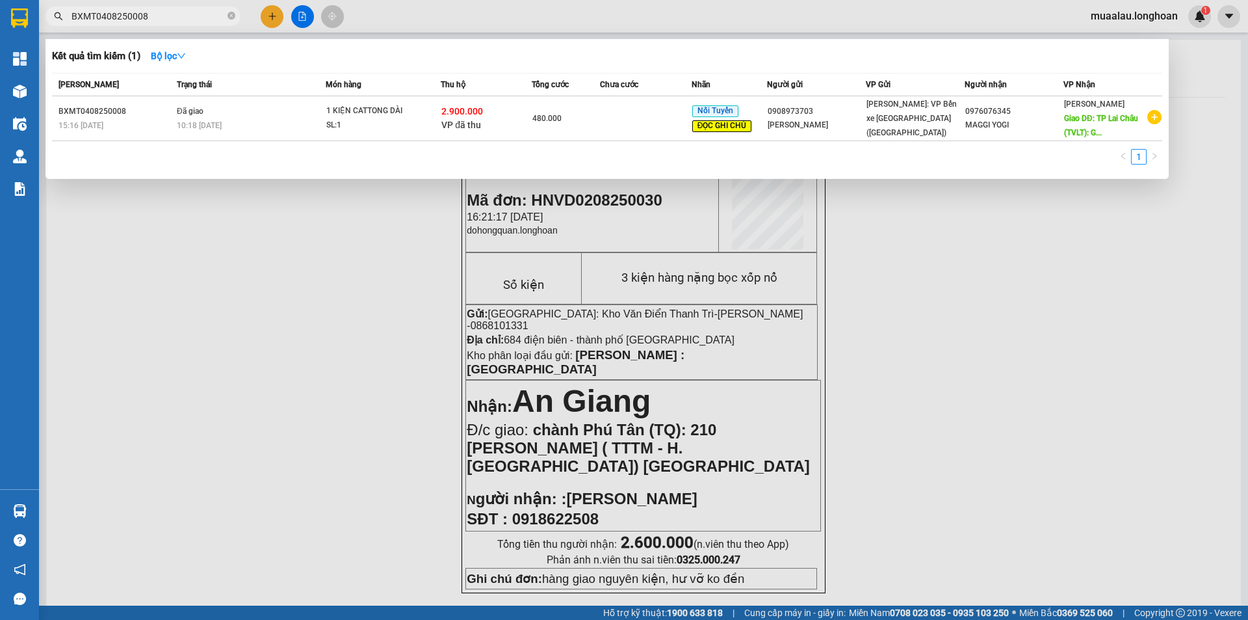
type input "BXMT0408250008"
